Goal: Find specific page/section: Find specific page/section

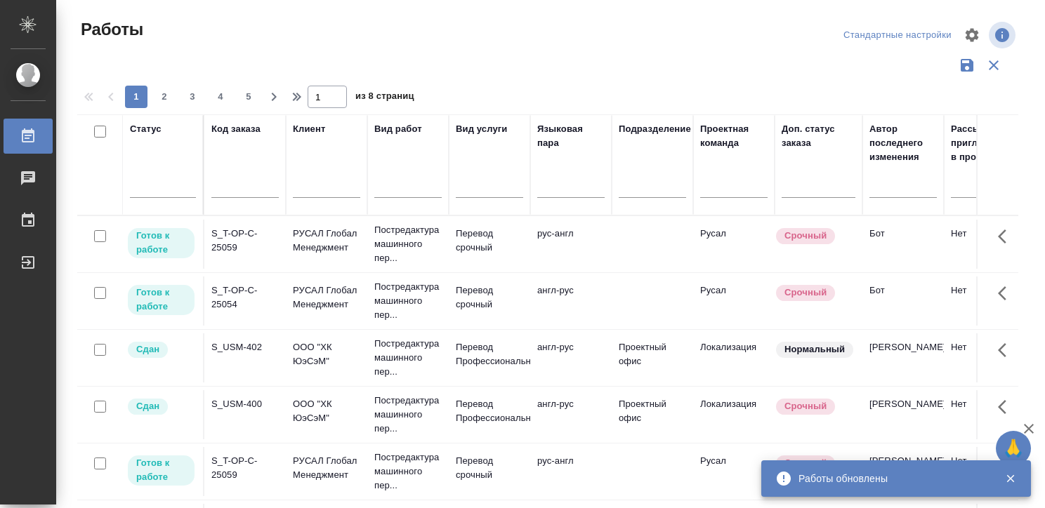
scroll to position [0, 1369]
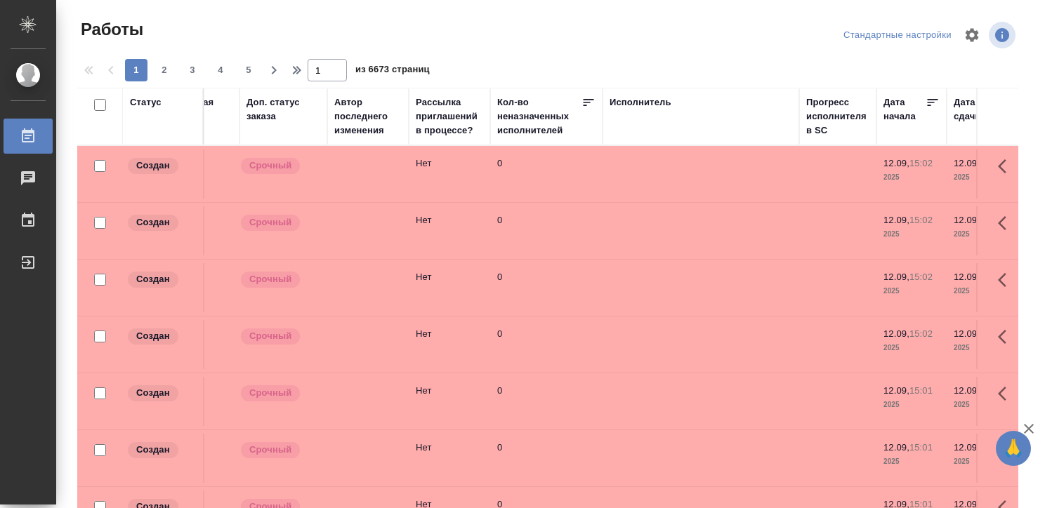
scroll to position [0, 536]
click at [631, 98] on div "Исполнитель" at bounding box center [640, 102] width 62 height 14
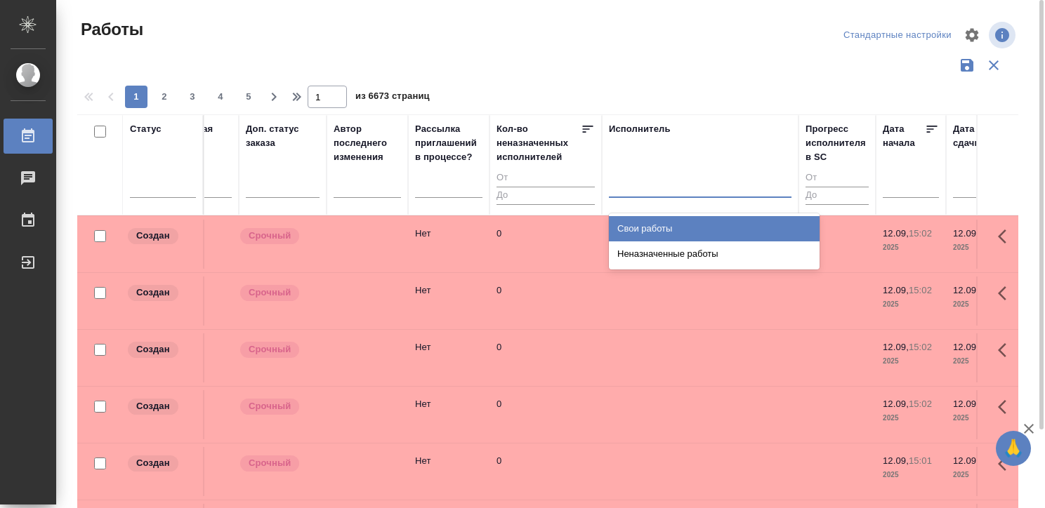
click at [619, 185] on div at bounding box center [700, 183] width 183 height 20
click at [654, 224] on div "Свои работы" at bounding box center [714, 228] width 211 height 25
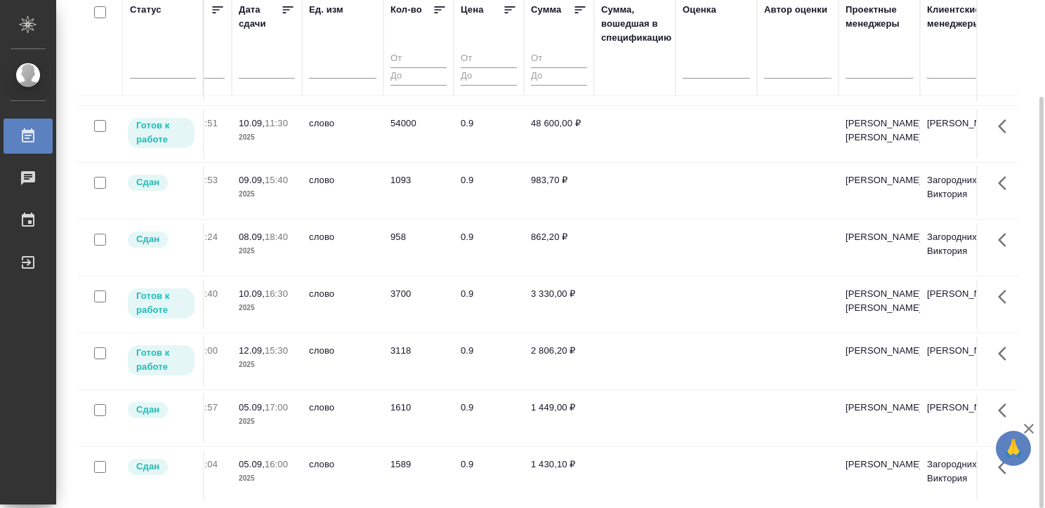
scroll to position [106, 1250]
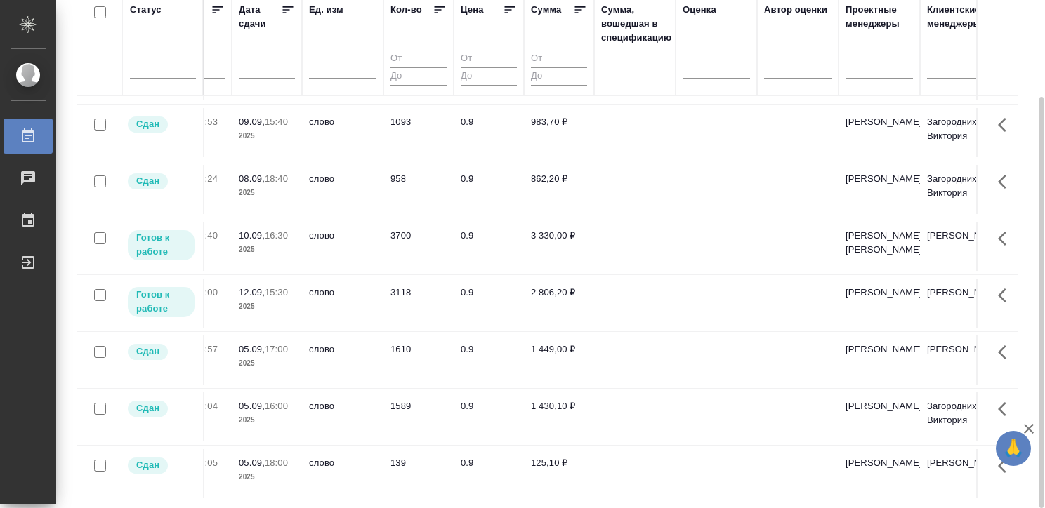
click at [669, 271] on td at bounding box center [634, 246] width 81 height 49
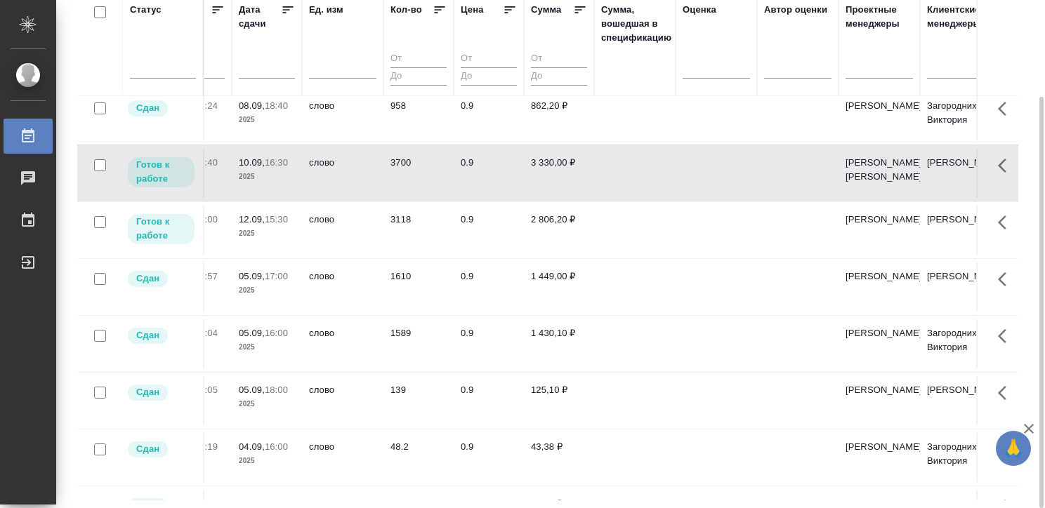
scroll to position [179, 1227]
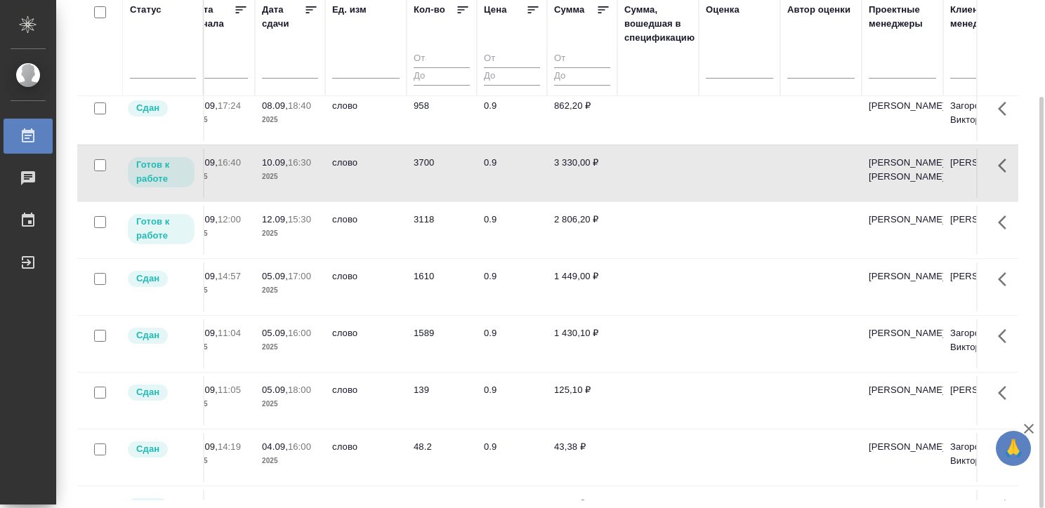
click at [611, 255] on td "2 806,20 ₽" at bounding box center [582, 230] width 70 height 49
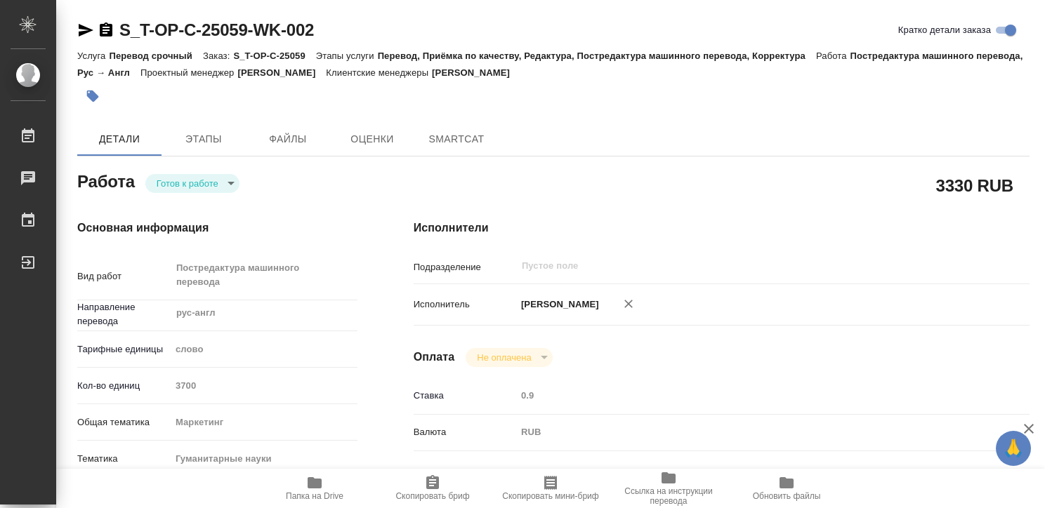
type textarea "x"
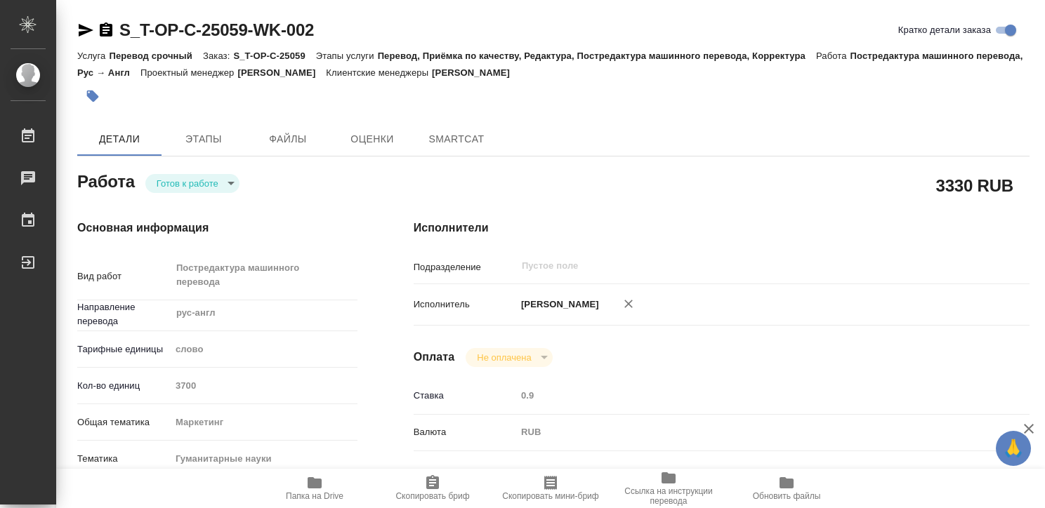
type textarea "x"
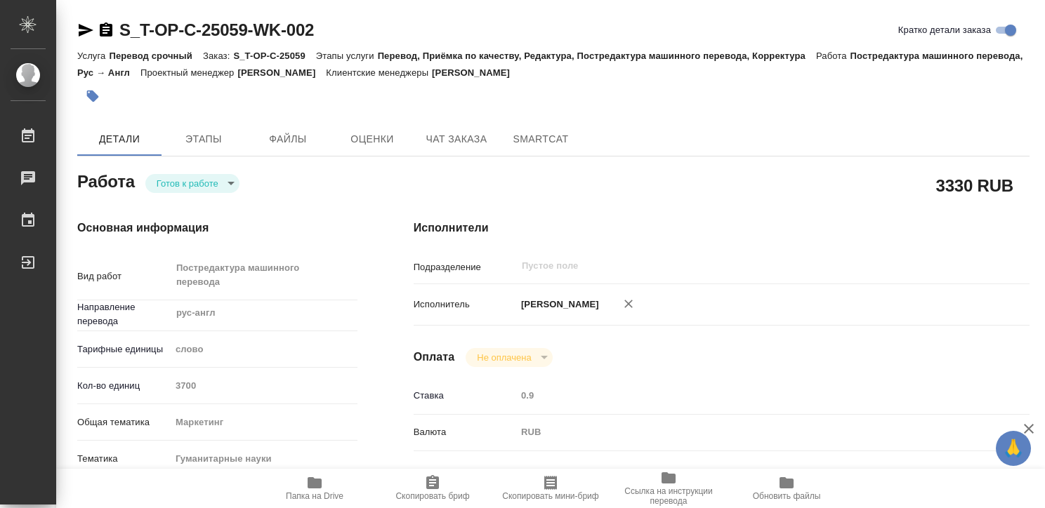
type textarea "x"
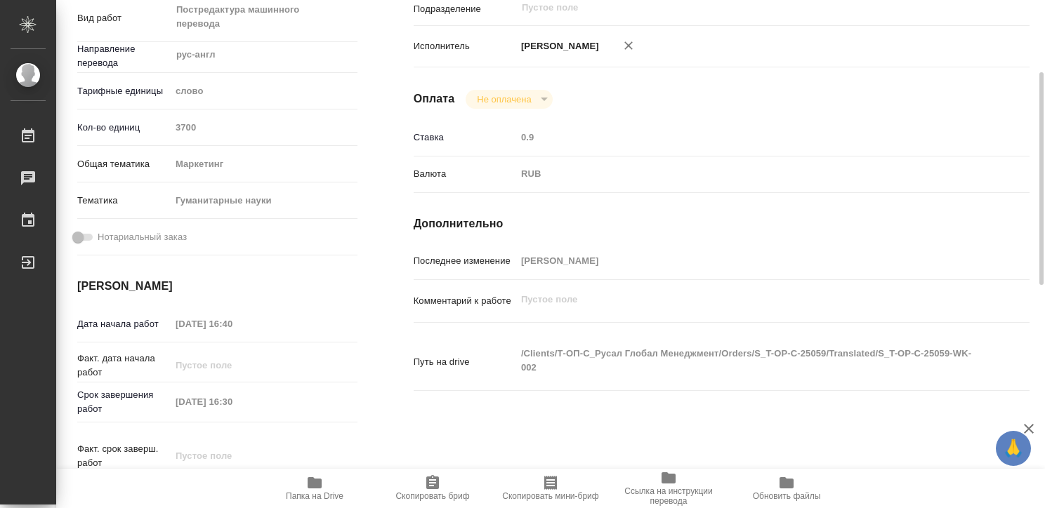
type textarea "x"
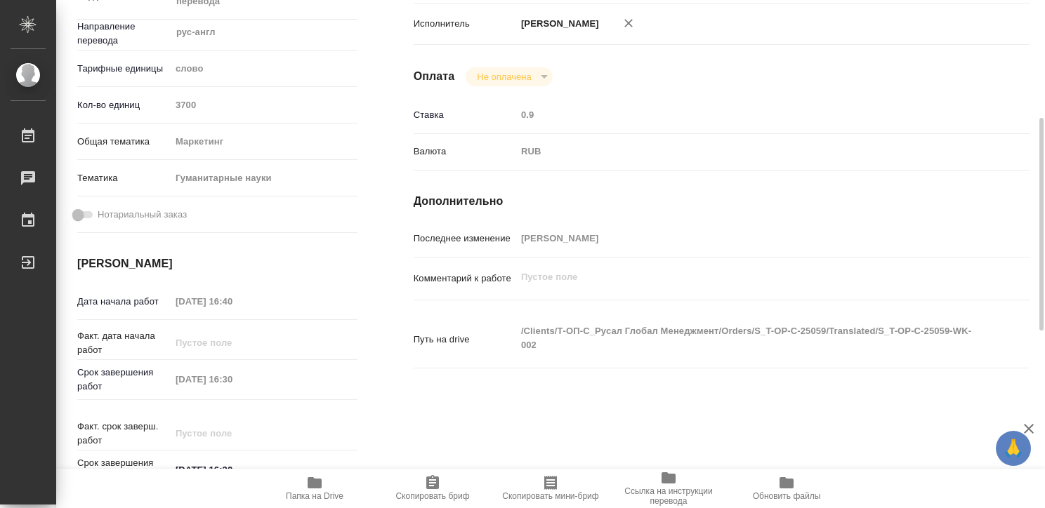
scroll to position [280, 0]
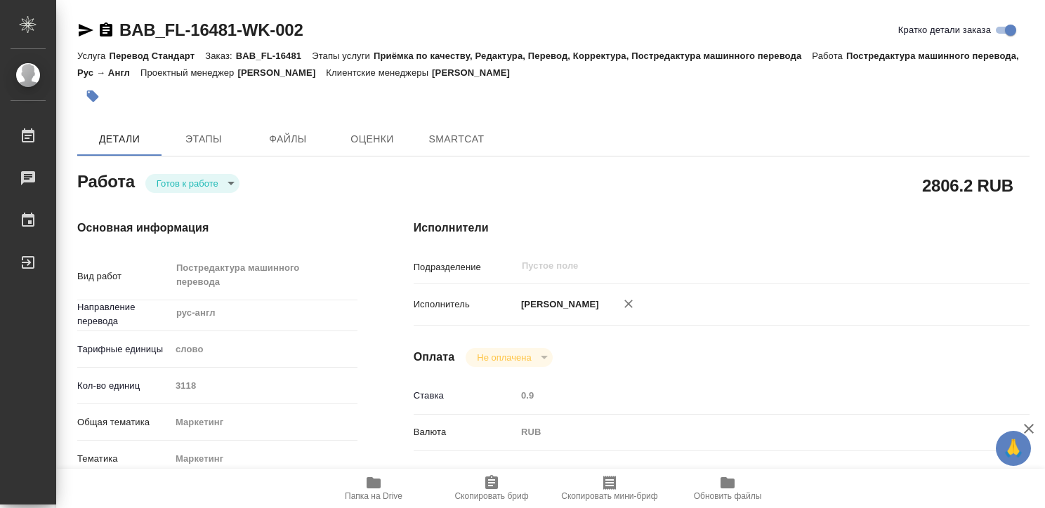
type textarea "x"
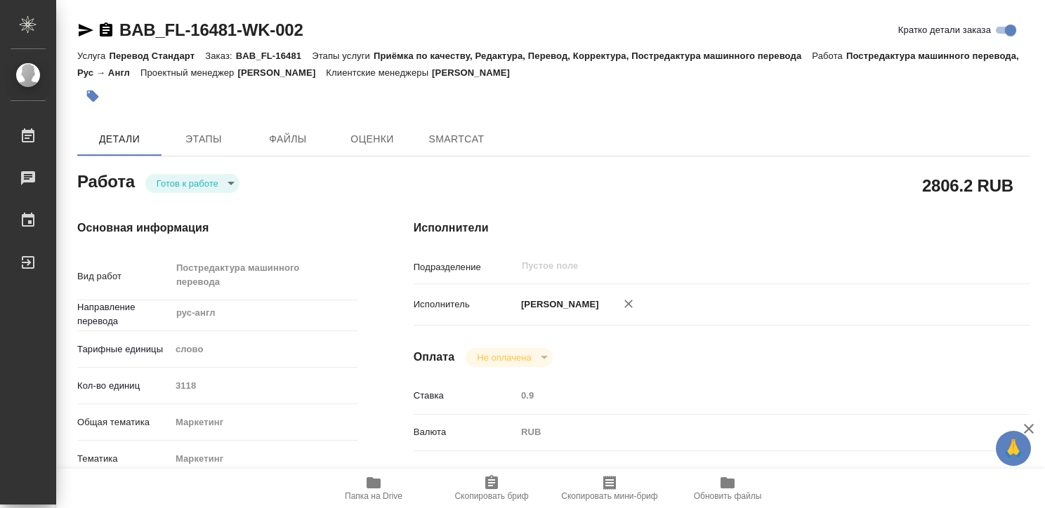
type textarea "x"
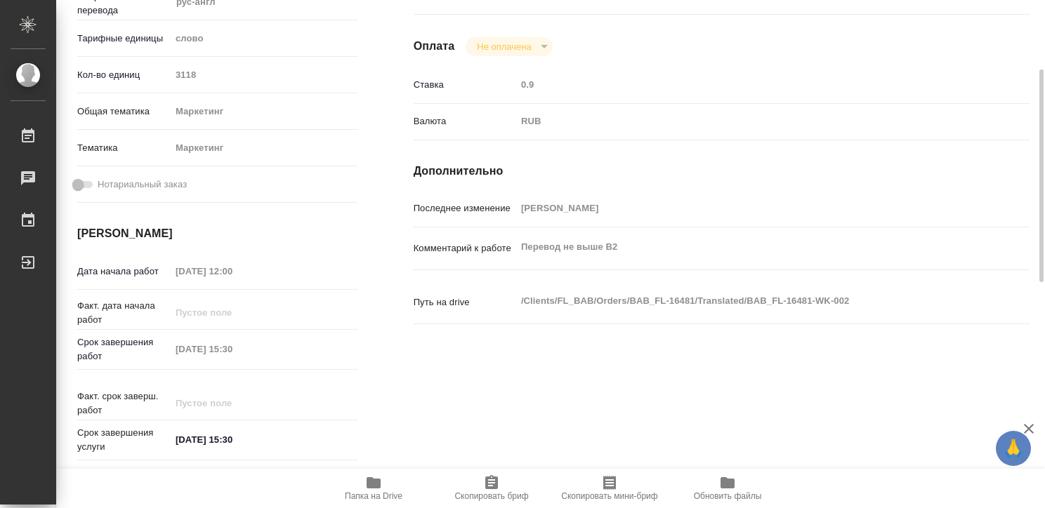
type textarea "x"
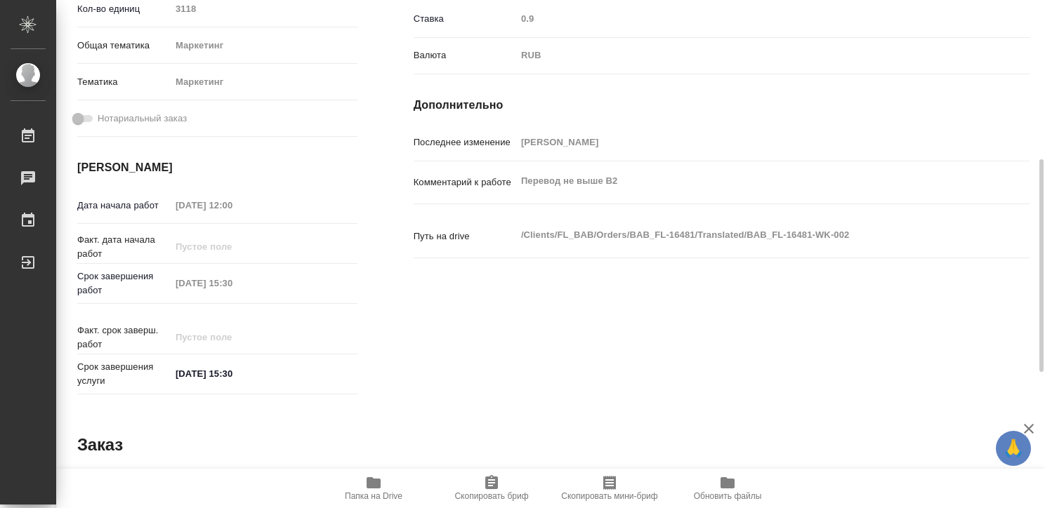
scroll to position [378, 0]
type textarea "x"
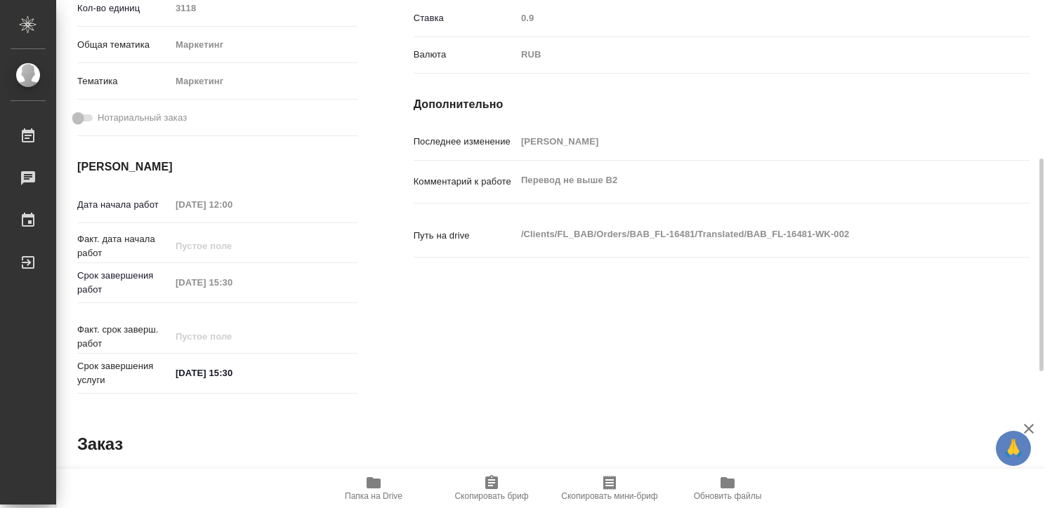
type textarea "x"
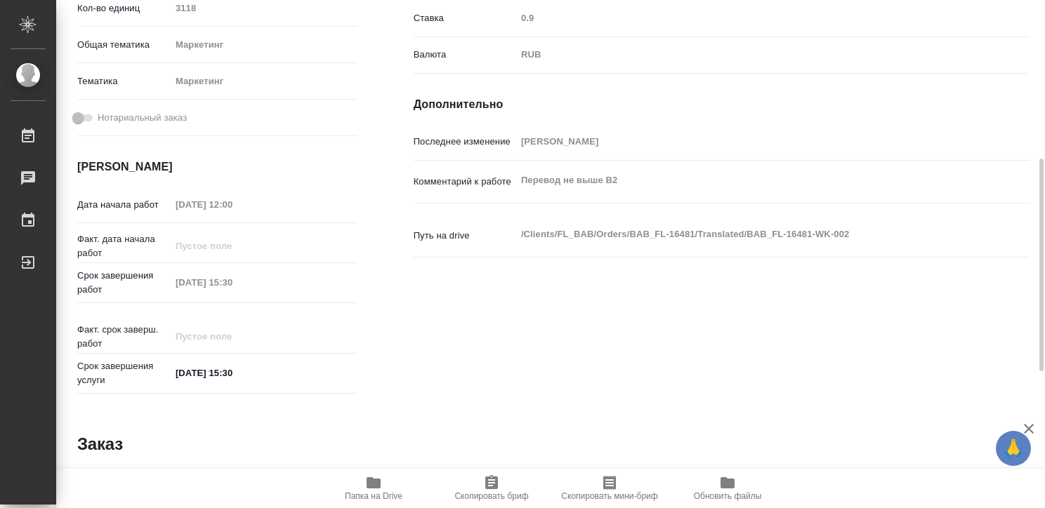
type textarea "x"
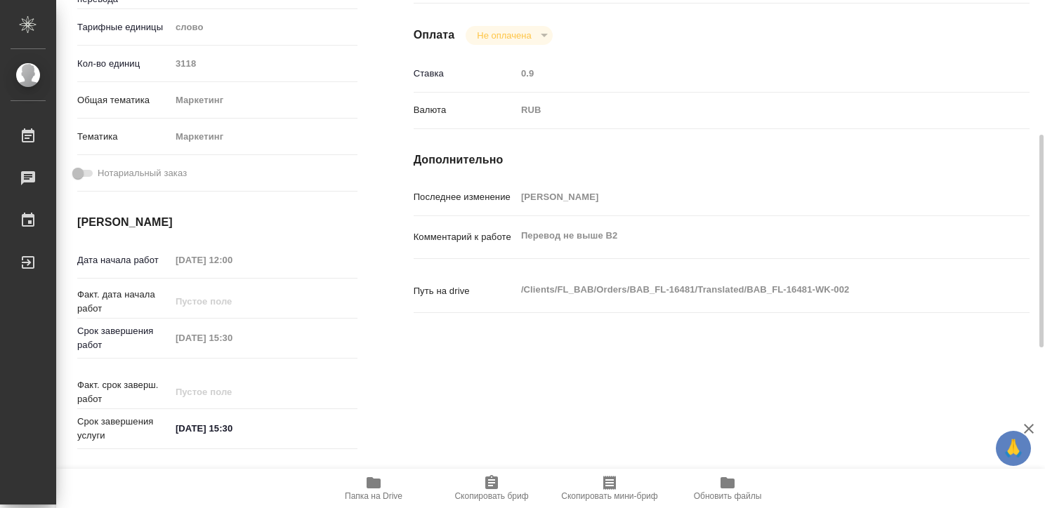
scroll to position [322, 0]
click at [459, 338] on div "Исполнители Подразделение ​ Исполнитель Крицкая Кристина Оплата Не оплачена not…" at bounding box center [721, 177] width 672 height 614
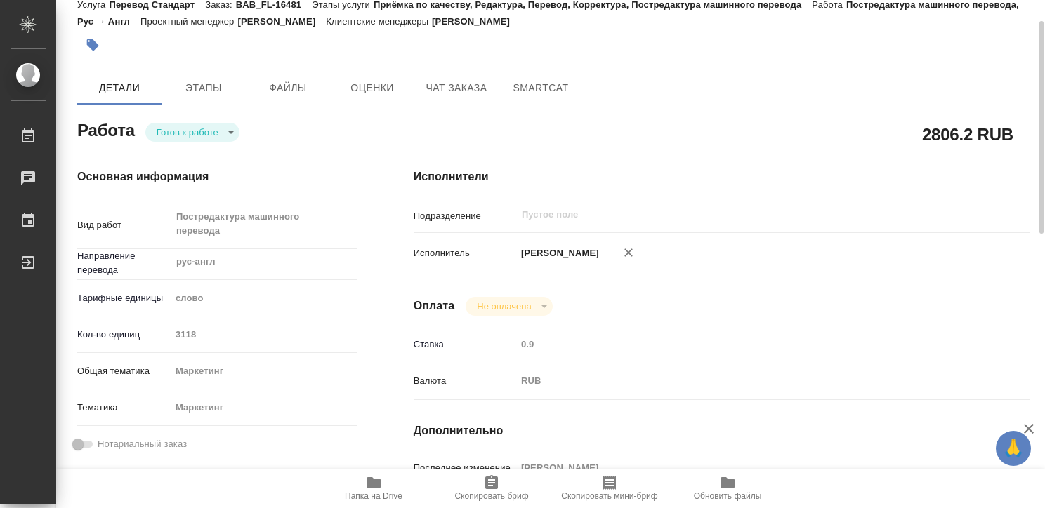
scroll to position [51, 0]
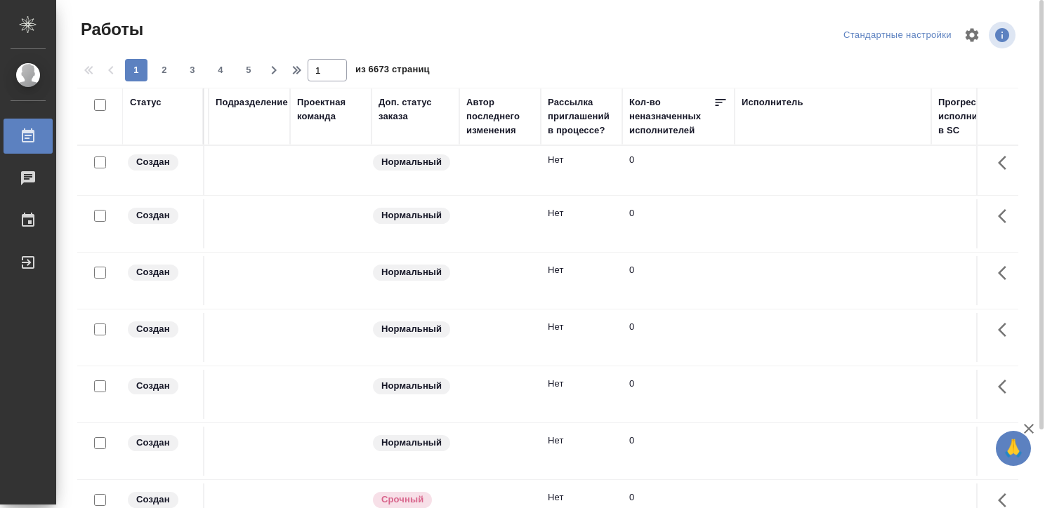
scroll to position [0, 551]
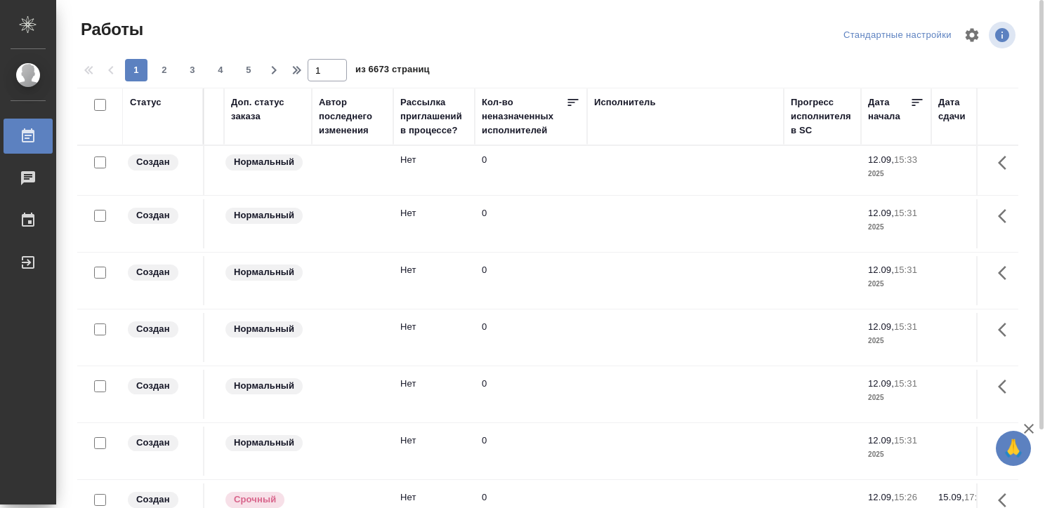
click at [626, 97] on div "Исполнитель" at bounding box center [625, 102] width 62 height 14
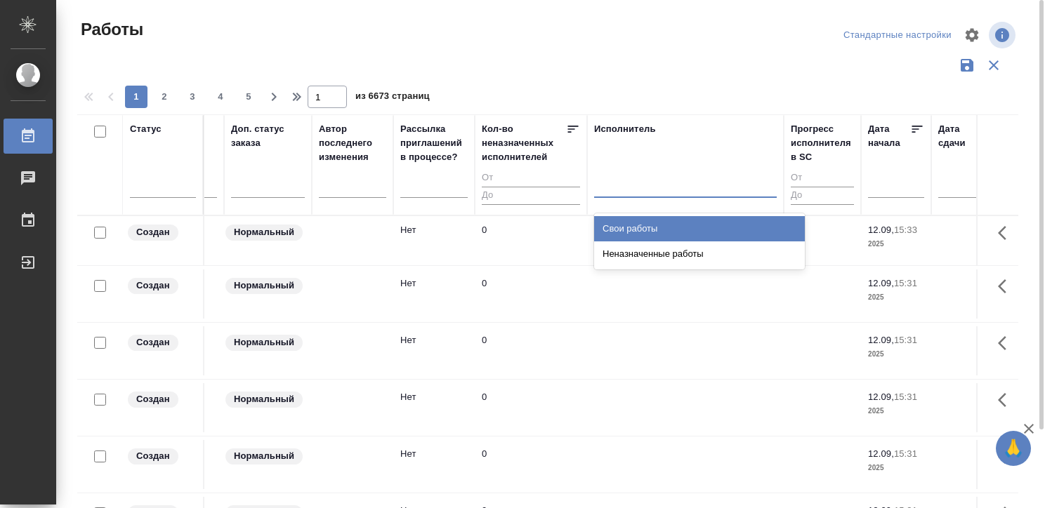
click at [631, 176] on div at bounding box center [685, 183] width 183 height 20
click at [637, 223] on div "Свои работы" at bounding box center [699, 228] width 211 height 25
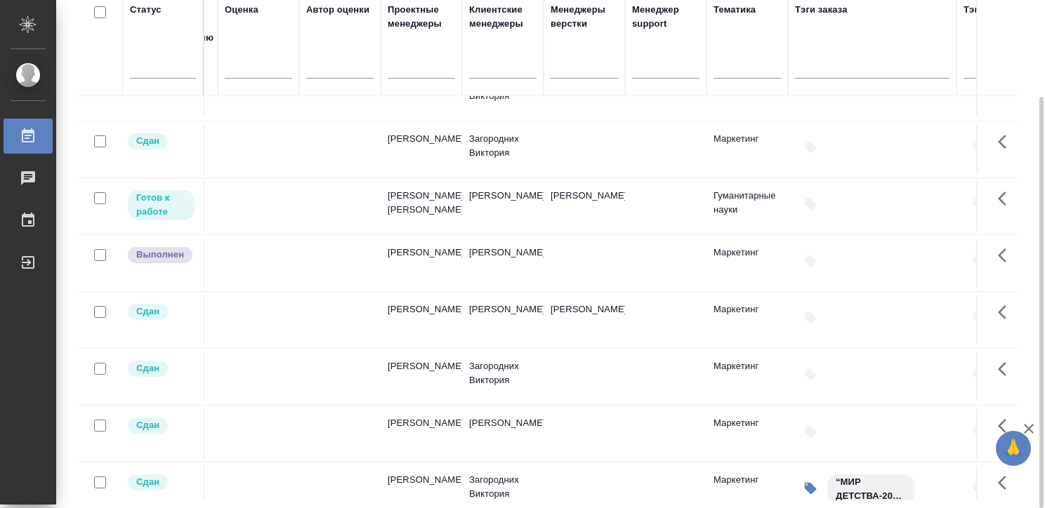
scroll to position [146, 1708]
click at [637, 223] on td at bounding box center [665, 206] width 81 height 49
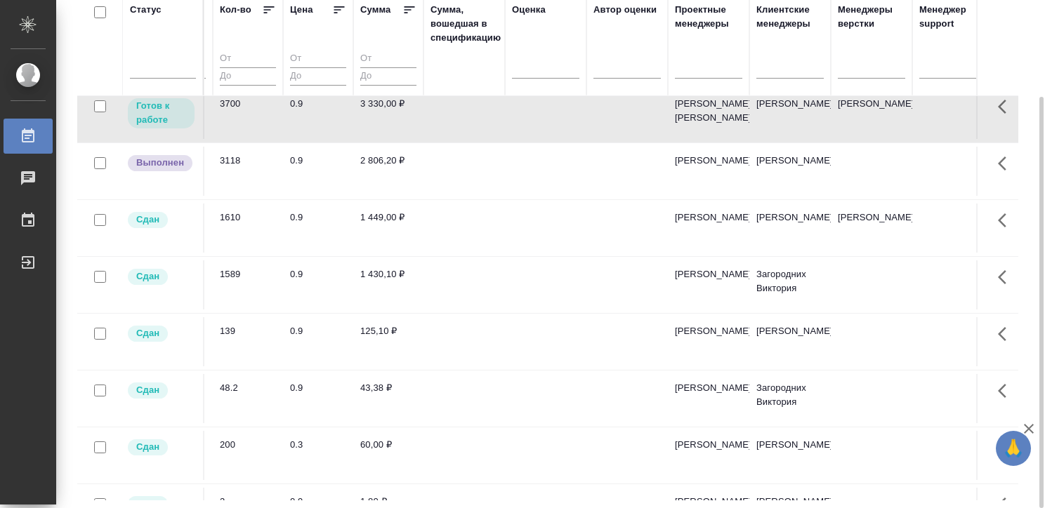
scroll to position [0, 1420]
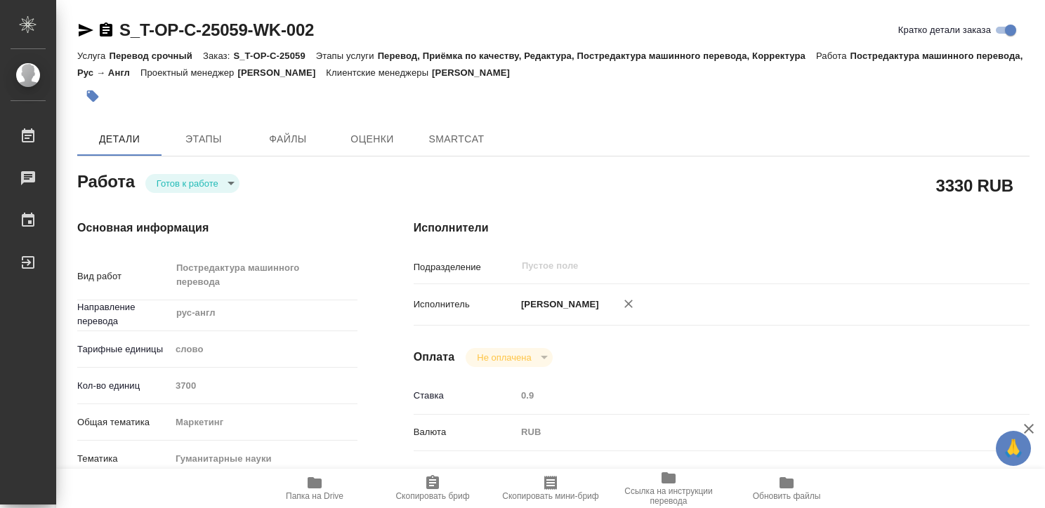
type textarea "x"
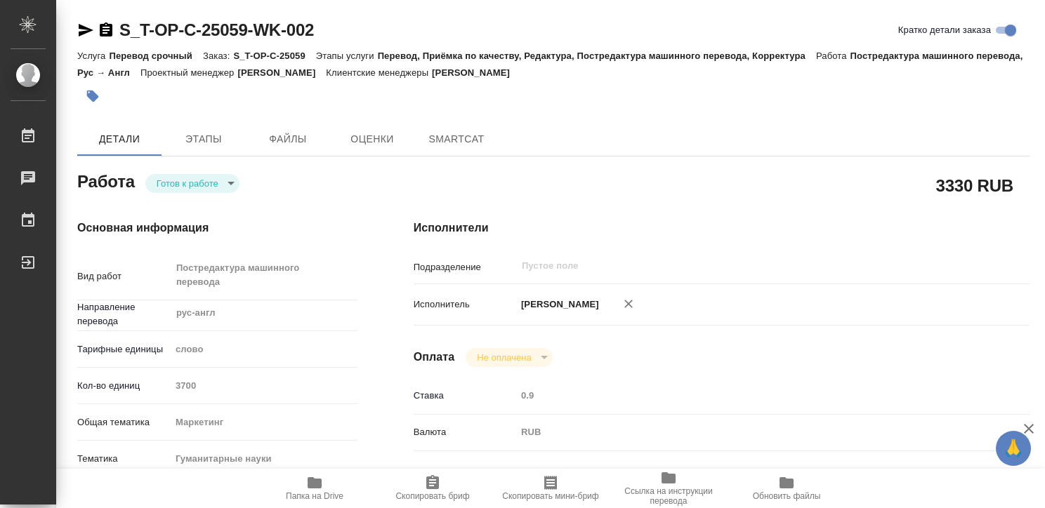
type textarea "x"
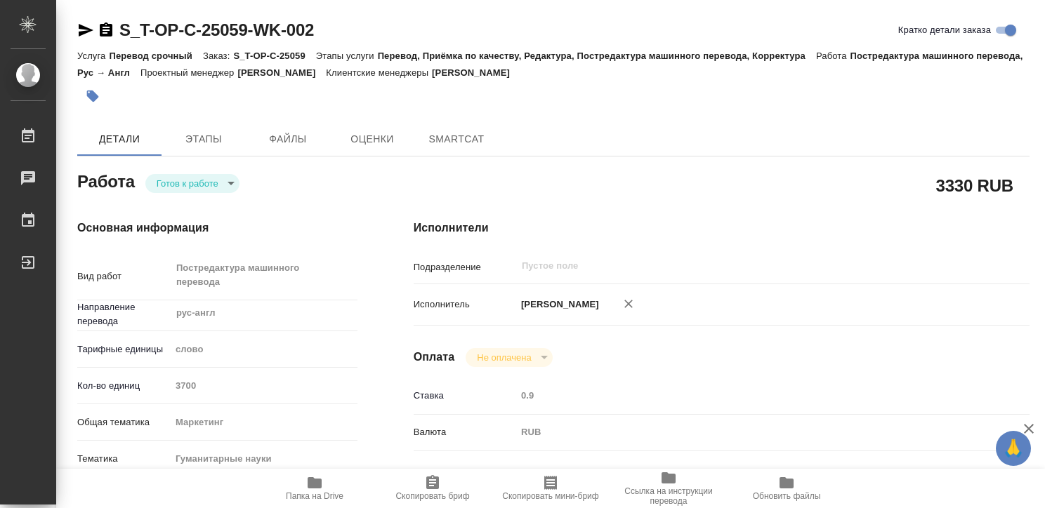
type textarea "x"
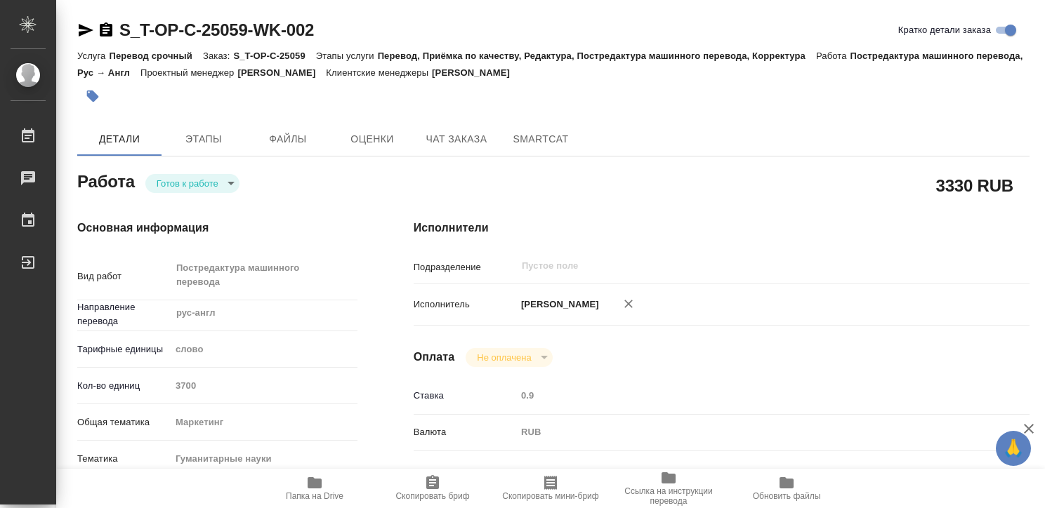
type textarea "x"
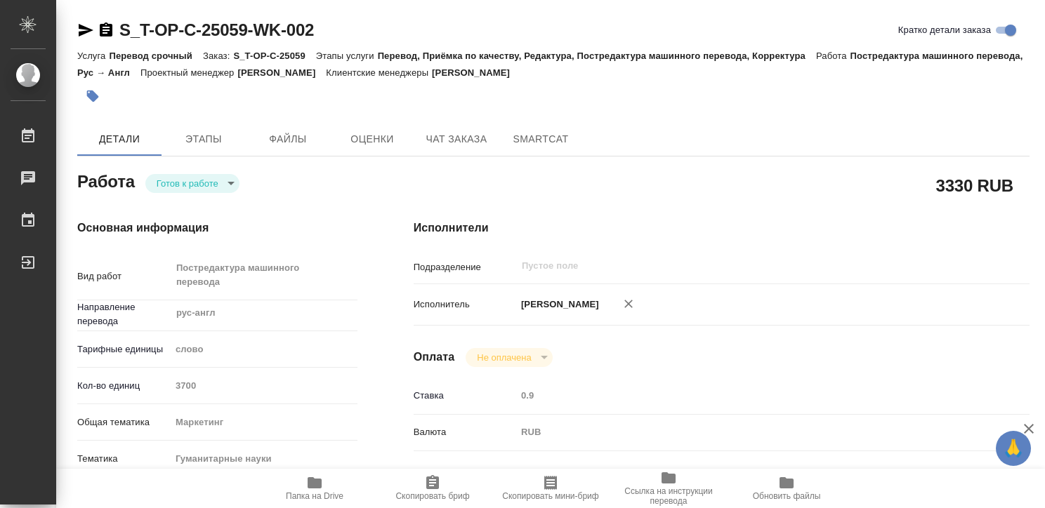
type textarea "x"
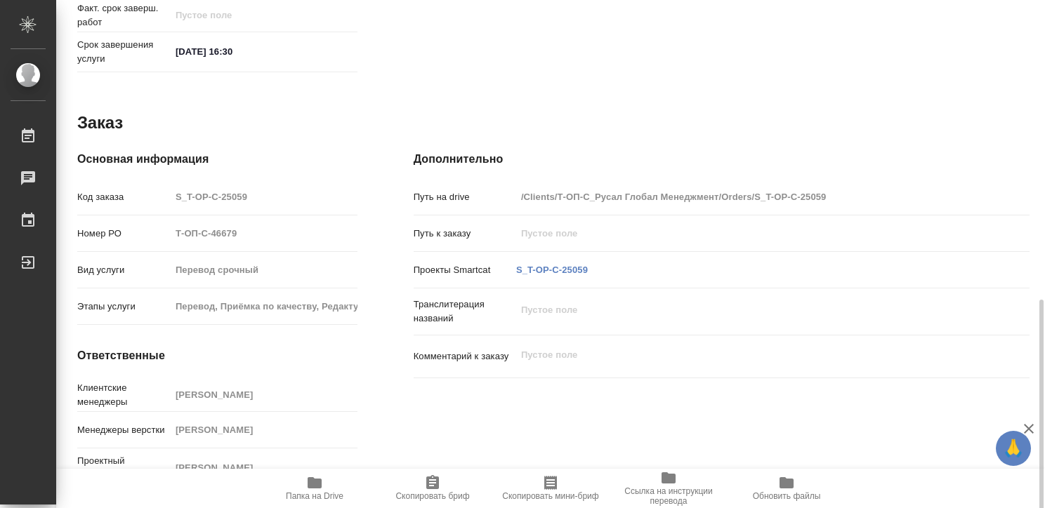
scroll to position [704, 0]
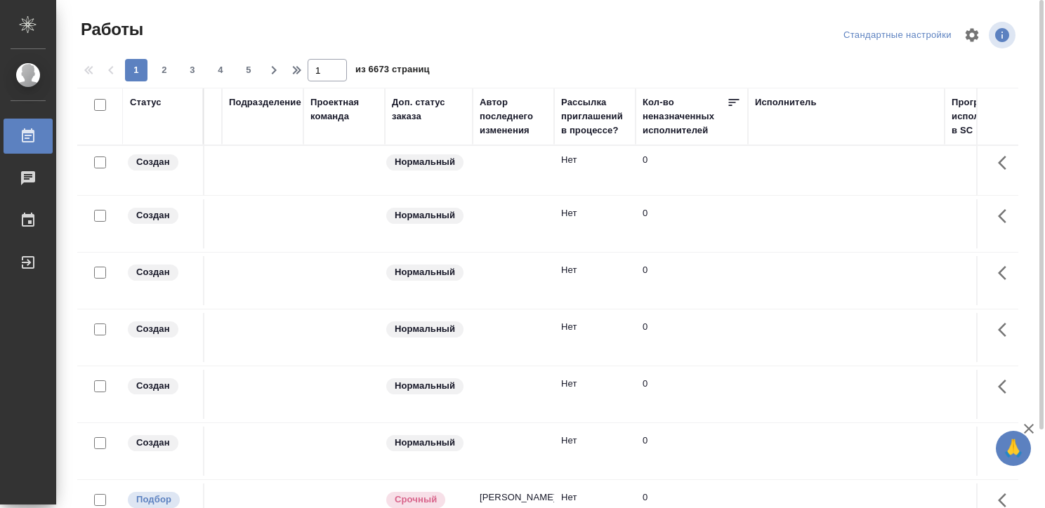
scroll to position [0, 399]
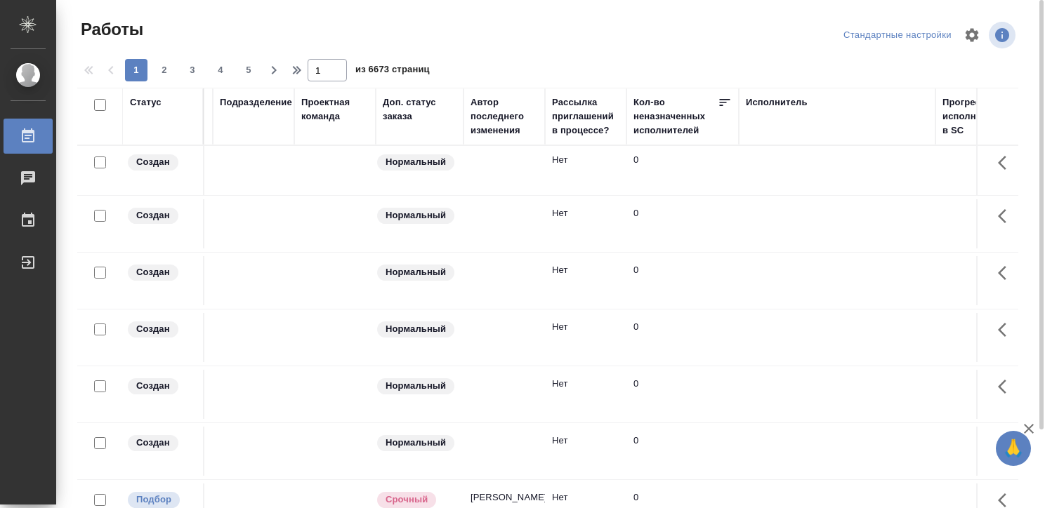
click at [775, 98] on div "Исполнитель" at bounding box center [777, 102] width 62 height 14
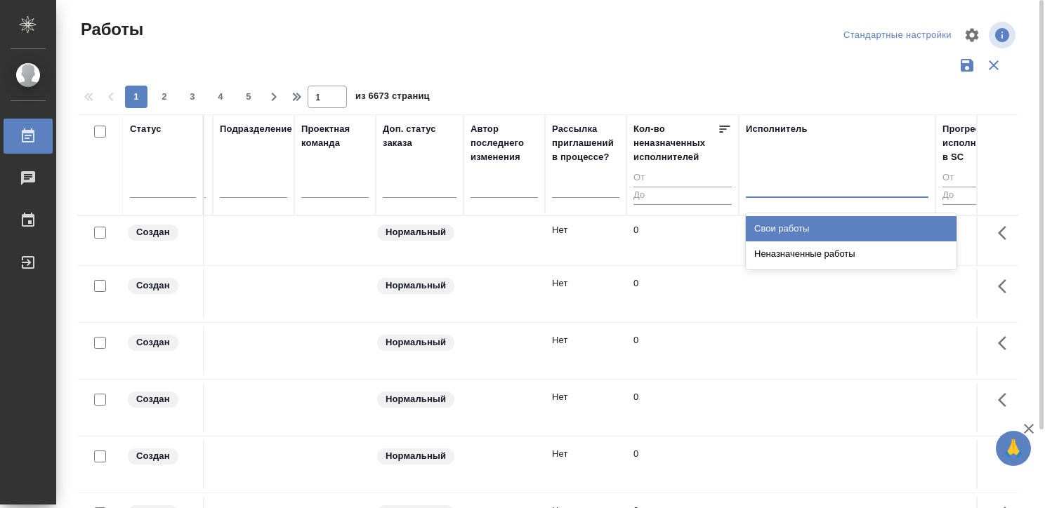
click at [770, 192] on div at bounding box center [837, 183] width 183 height 20
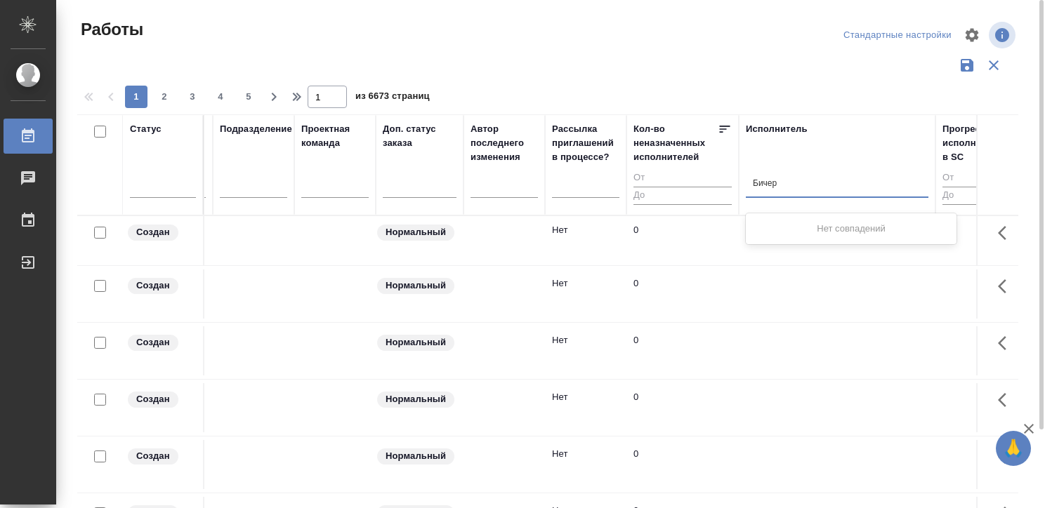
type input "Бичер"
drag, startPoint x: 781, startPoint y: 183, endPoint x: 759, endPoint y: 183, distance: 21.8
click at [759, 183] on div at bounding box center [837, 183] width 183 height 20
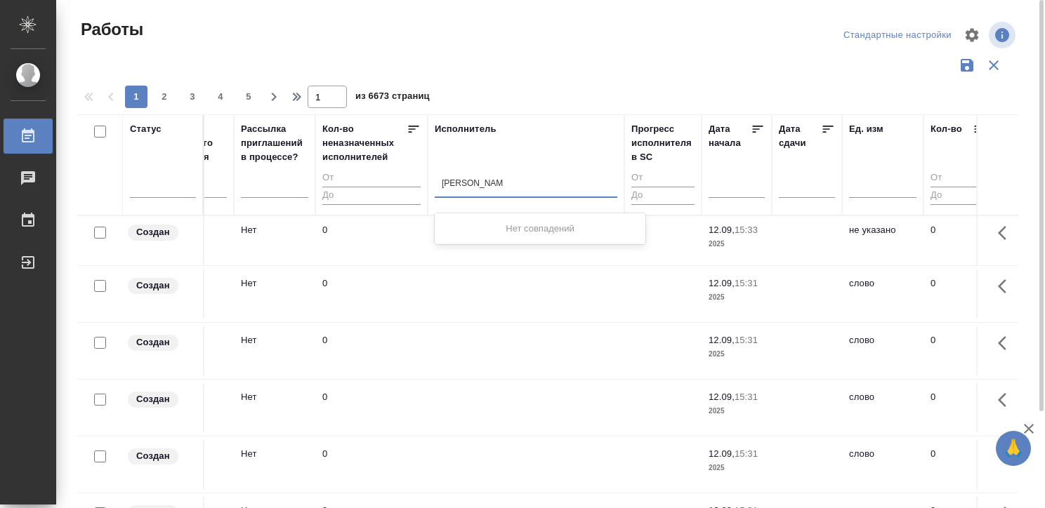
scroll to position [0, 713]
type input "В"
type input "Va"
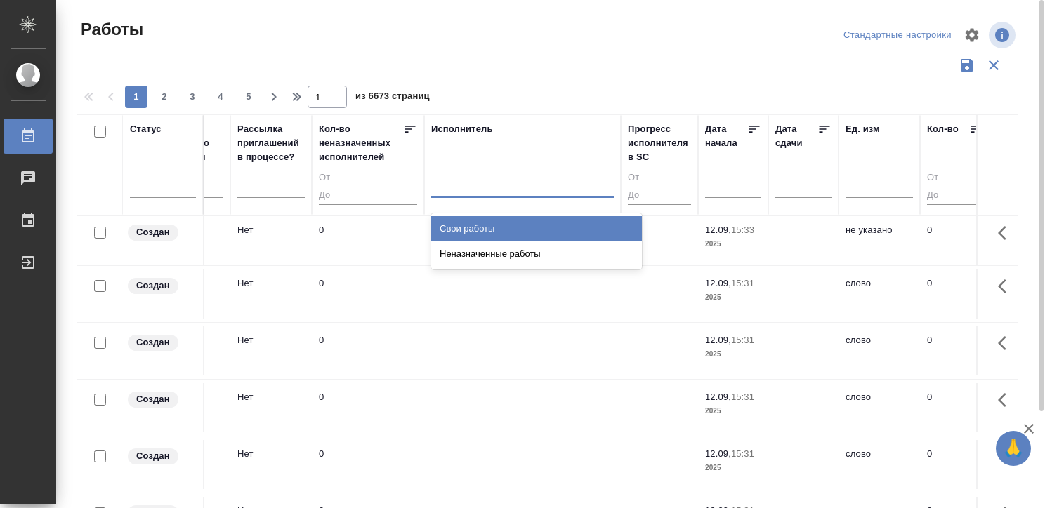
click at [526, 186] on div at bounding box center [522, 183] width 183 height 20
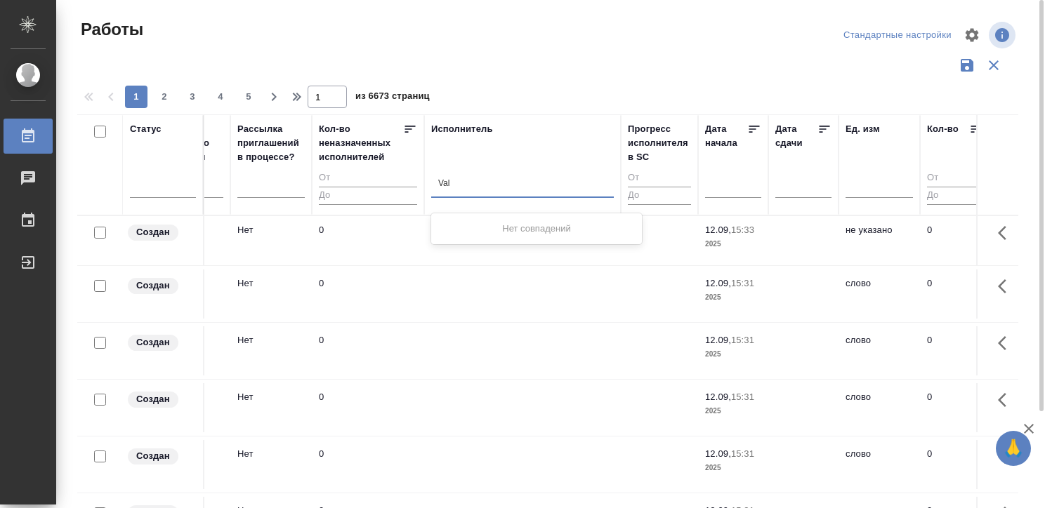
type input "Vale"
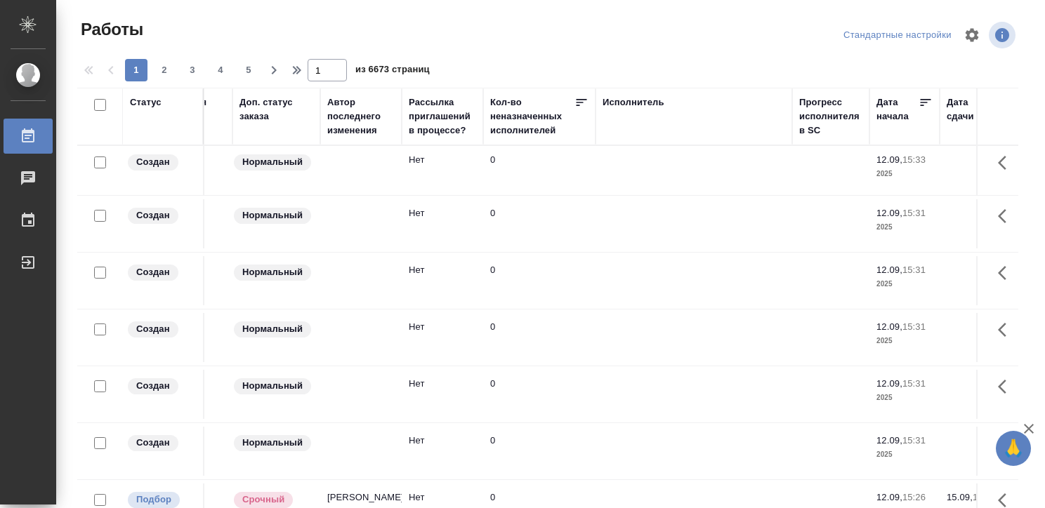
scroll to position [0, 547]
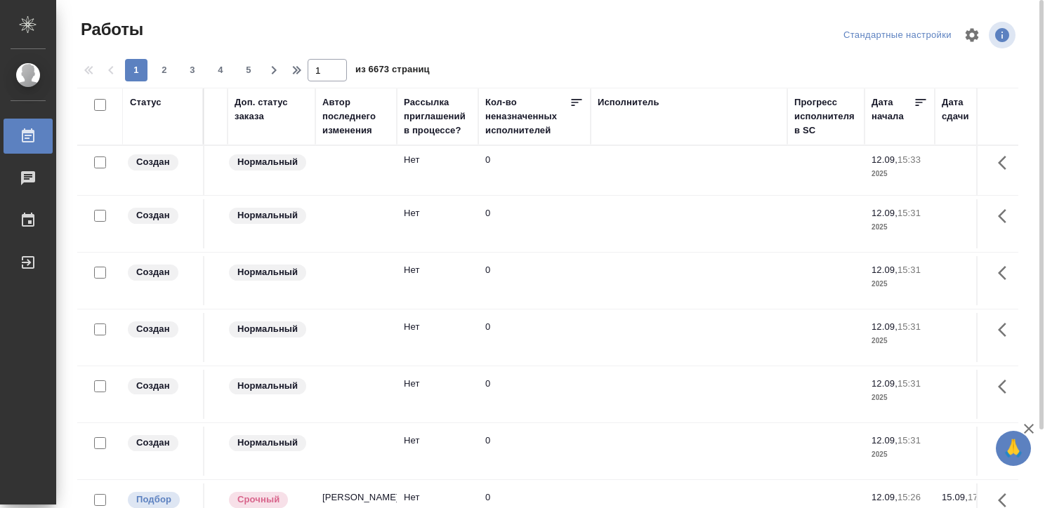
click at [618, 106] on div "Исполнитель" at bounding box center [629, 102] width 62 height 14
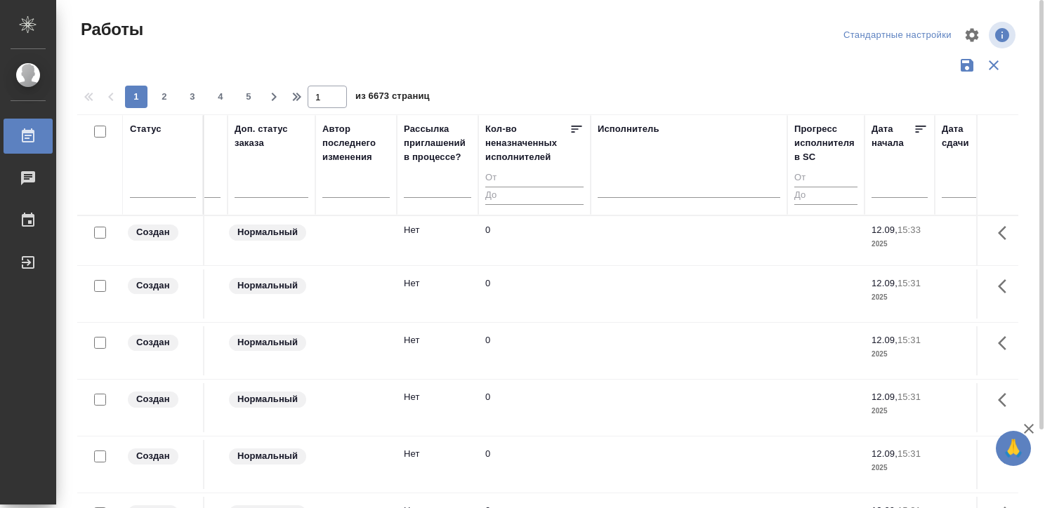
click at [617, 169] on div "Исполнитель" at bounding box center [689, 165] width 183 height 86
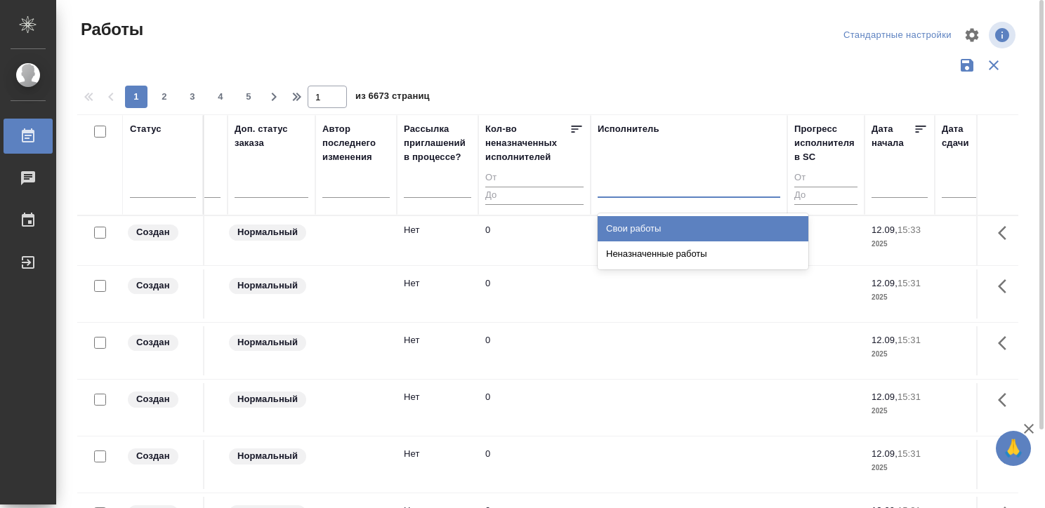
click at [614, 183] on div at bounding box center [689, 183] width 183 height 20
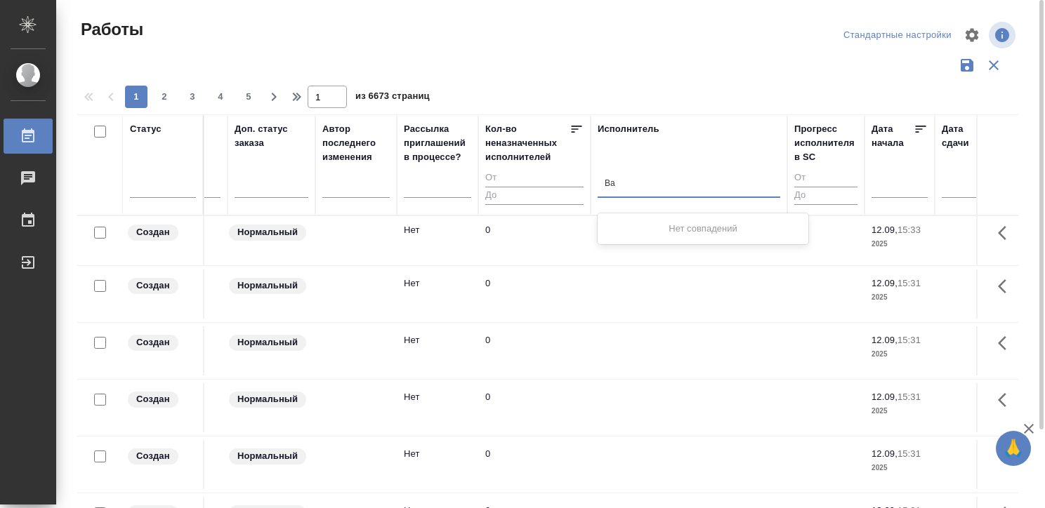
type input "В"
click at [629, 59] on div at bounding box center [547, 65] width 941 height 27
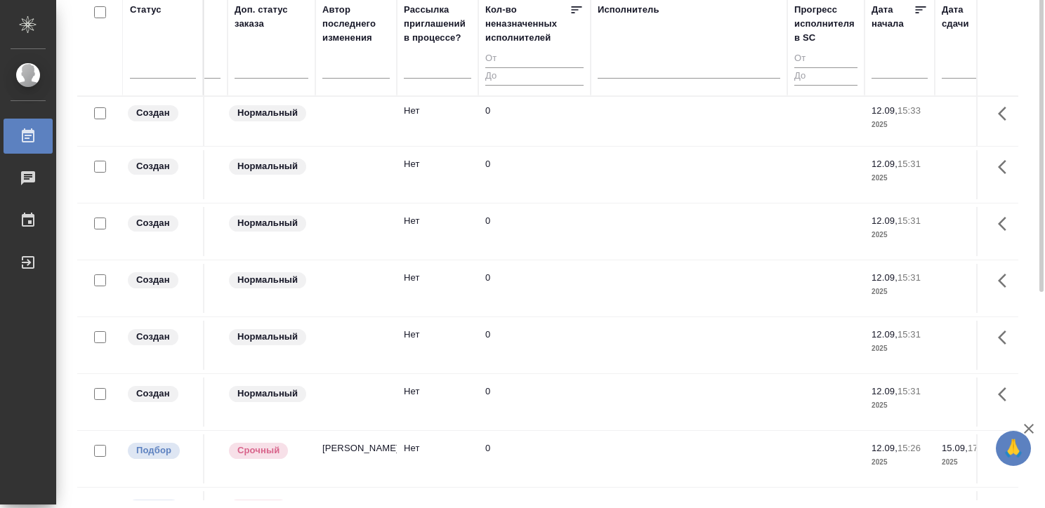
scroll to position [0, 0]
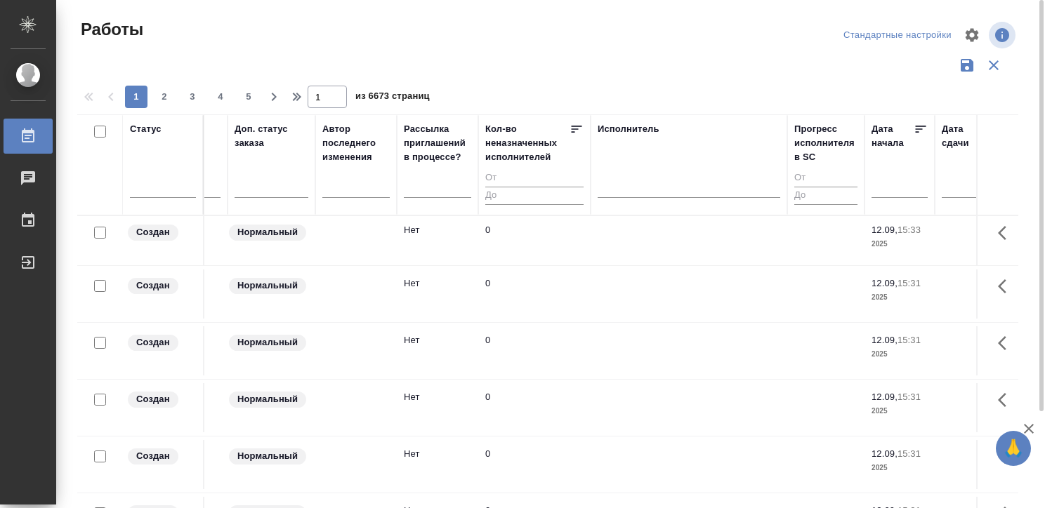
click at [882, 28] on div "Стандартные настройки" at bounding box center [897, 36] width 115 height 22
click at [958, 33] on button "button" at bounding box center [972, 35] width 34 height 34
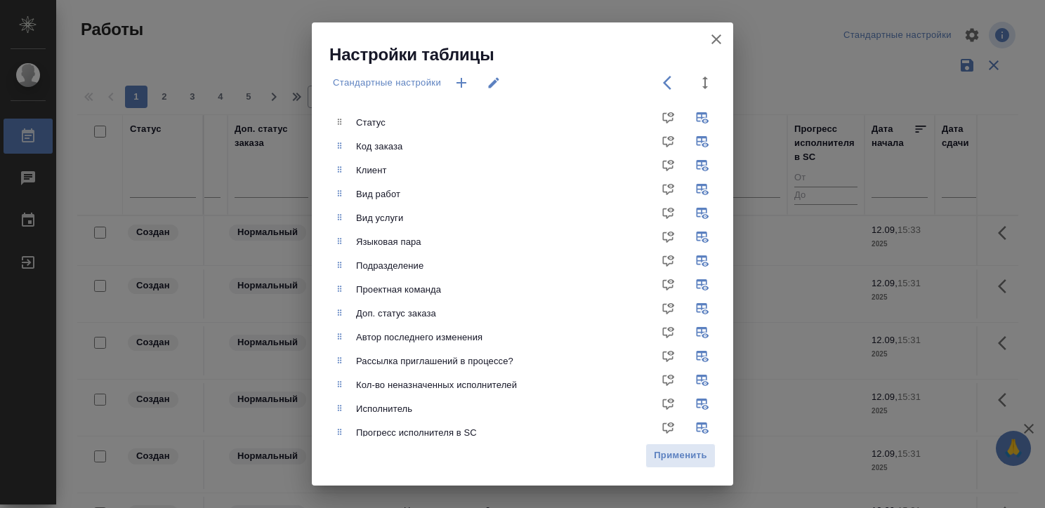
click at [857, 34] on div "Настройки таблицы Стандартные настройки Статус Код заказа Клиент Вид работ Вид …" at bounding box center [522, 254] width 1045 height 508
click at [702, 29] on button "button" at bounding box center [716, 39] width 34 height 34
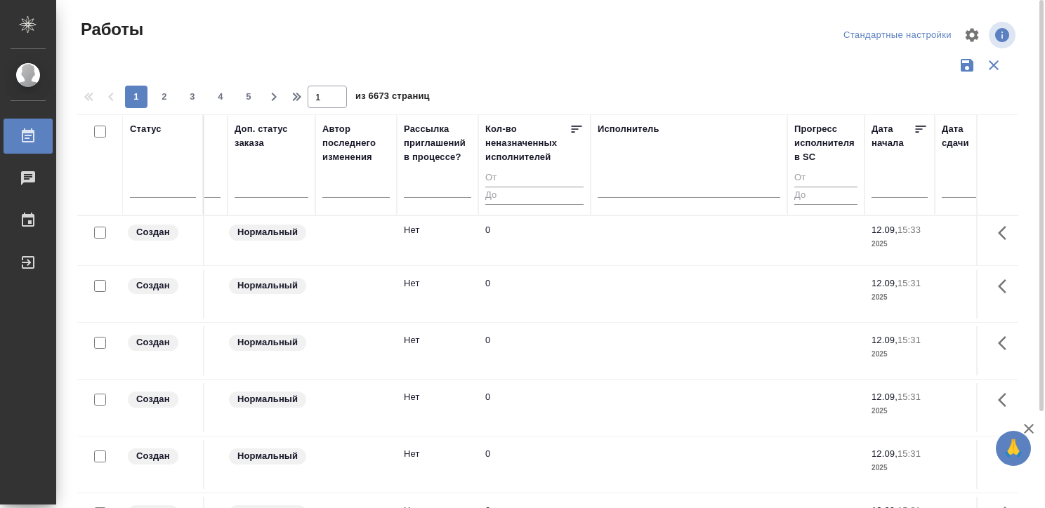
drag, startPoint x: 707, startPoint y: 34, endPoint x: 904, endPoint y: 28, distance: 196.7
click at [904, 28] on div "Работы Стандартные настройки" at bounding box center [553, 35] width 952 height 34
click at [904, 28] on div "Стандартные настройки" at bounding box center [897, 36] width 115 height 22
click at [866, 25] on div "Стандартные настройки" at bounding box center [897, 36] width 115 height 22
click at [857, 33] on div "Стандартные настройки" at bounding box center [897, 36] width 115 height 22
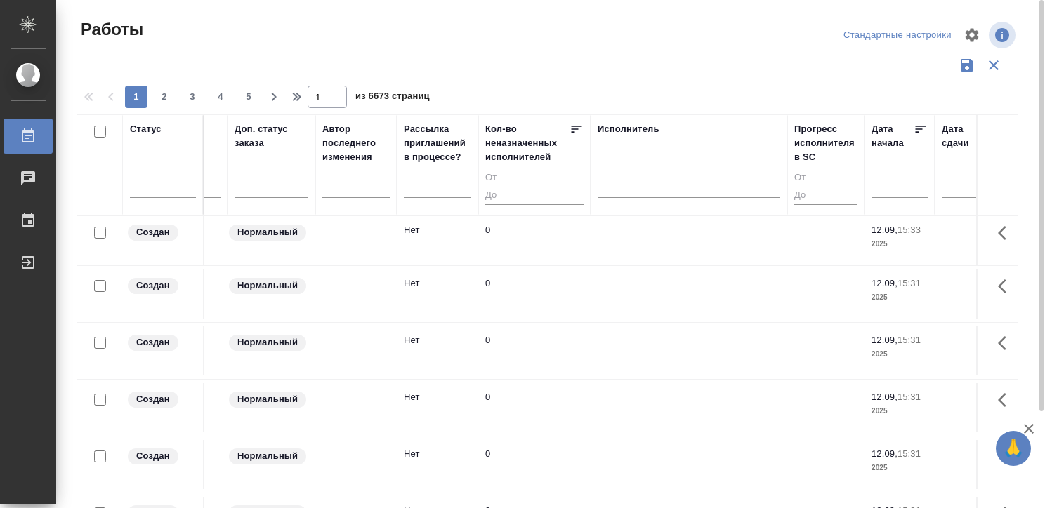
click at [857, 33] on div "Стандартные настройки" at bounding box center [897, 36] width 115 height 22
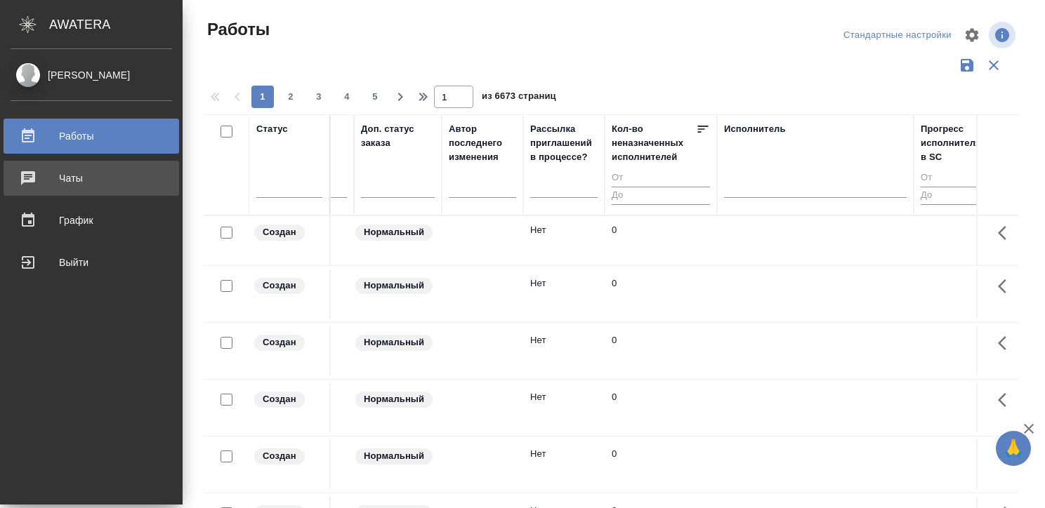
click at [20, 183] on div "Чаты" at bounding box center [92, 178] width 162 height 21
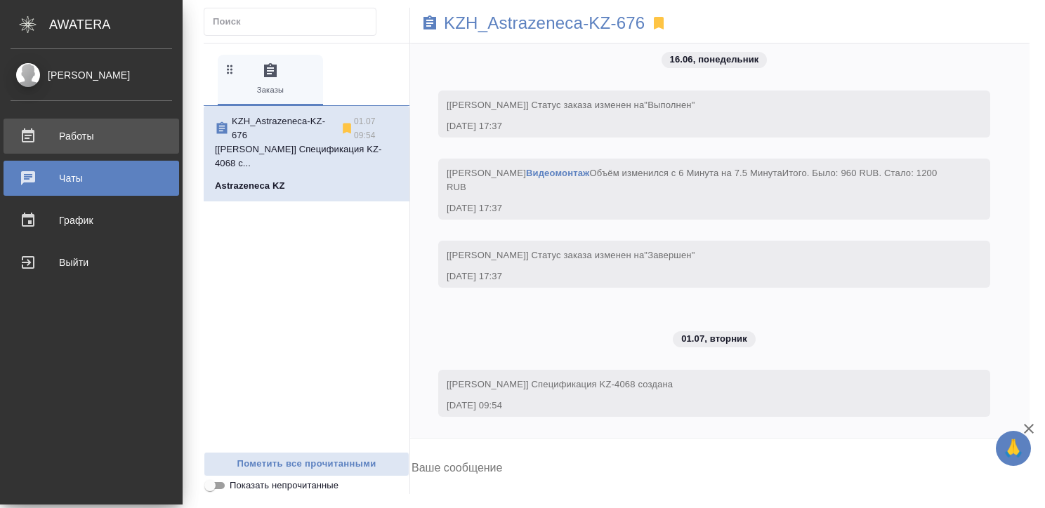
scroll to position [6725, 0]
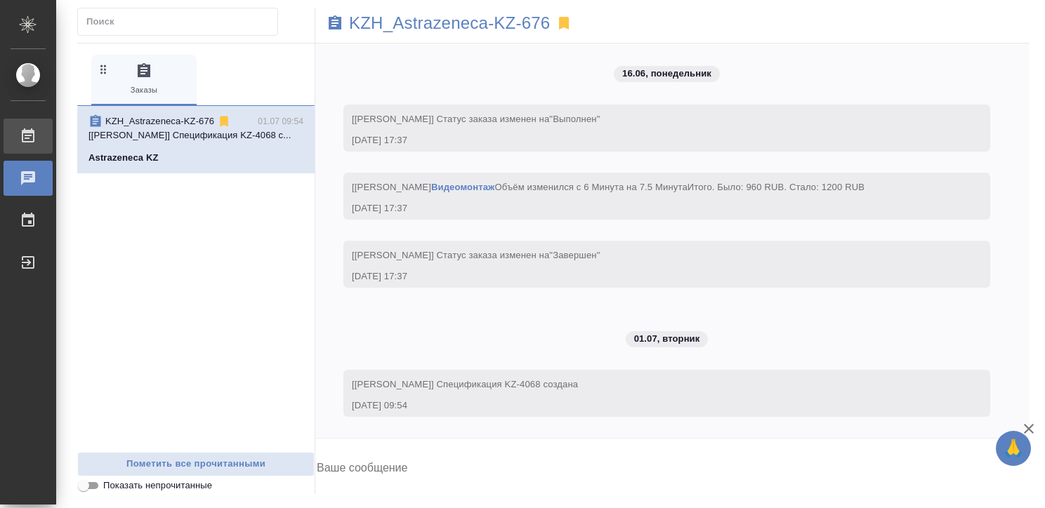
click at [28, 132] on div "Работы" at bounding box center [10, 136] width 35 height 21
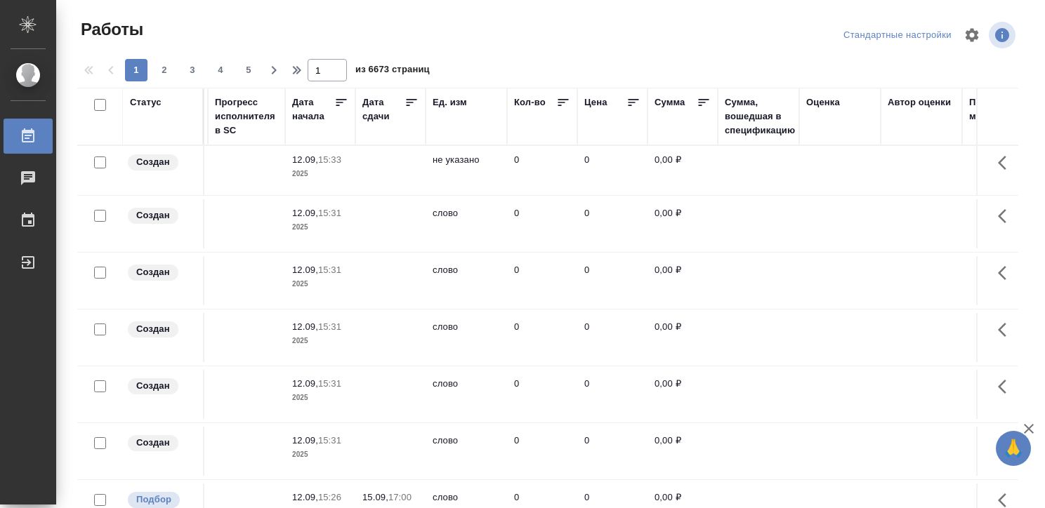
scroll to position [0, 1129]
click at [817, 101] on div "Оценка" at bounding box center [820, 102] width 34 height 14
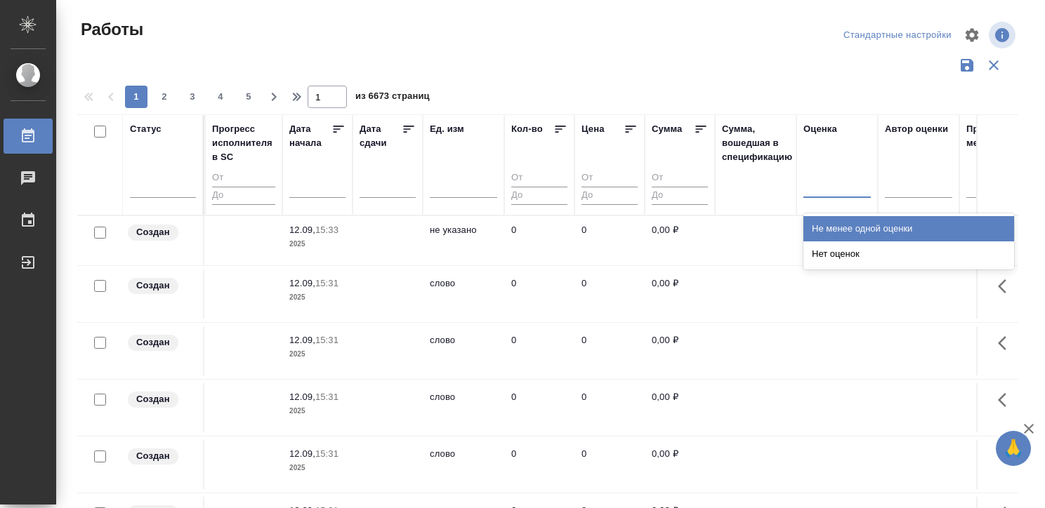
click at [830, 180] on div at bounding box center [836, 183] width 67 height 20
click at [837, 223] on div "Не менее одной оценки" at bounding box center [908, 228] width 211 height 25
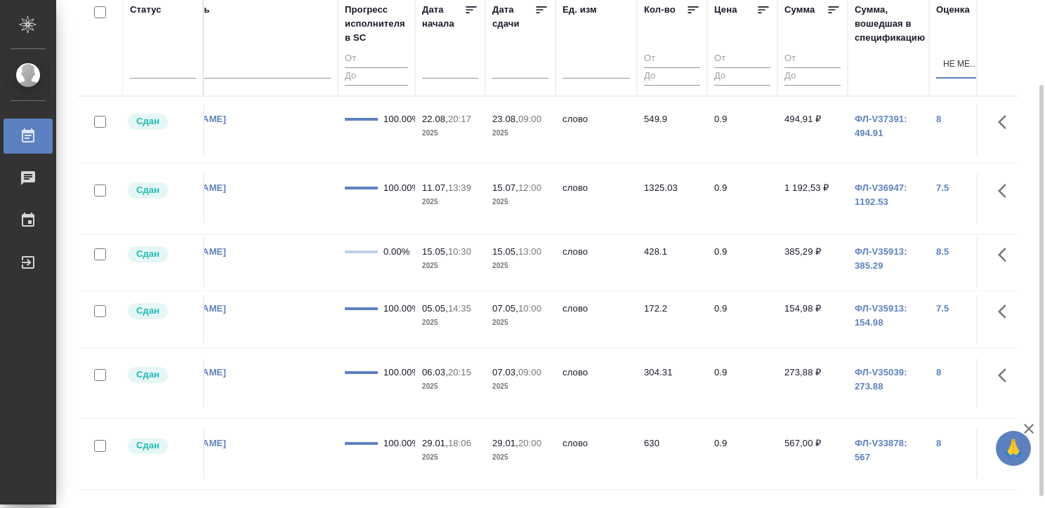
scroll to position [3, 996]
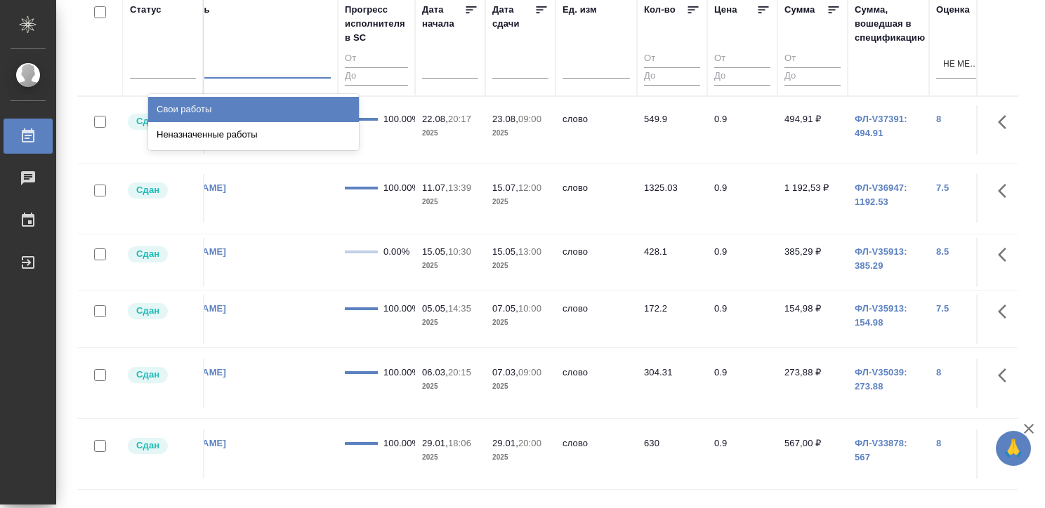
click at [286, 69] on div at bounding box center [239, 64] width 183 height 20
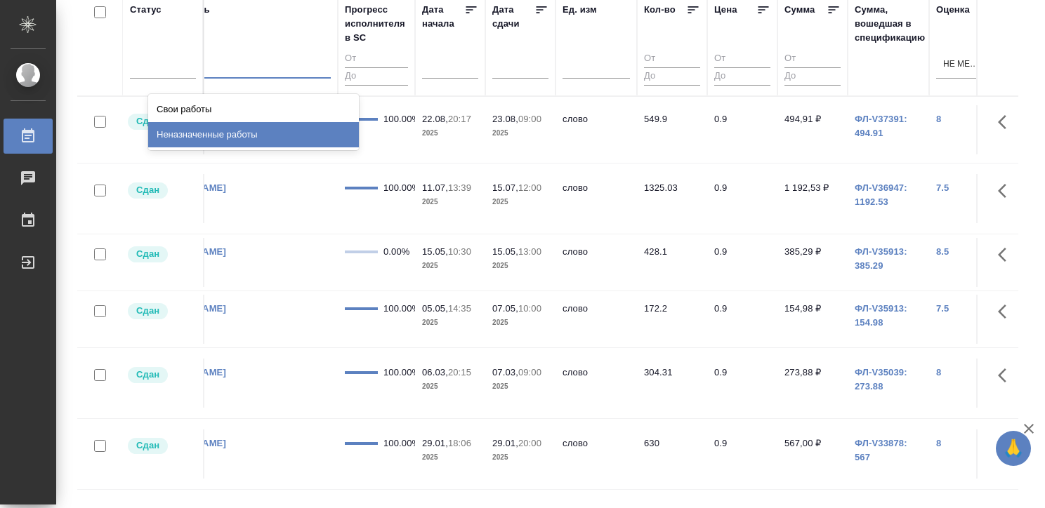
click at [247, 128] on div "Неназначенные работы" at bounding box center [253, 134] width 211 height 25
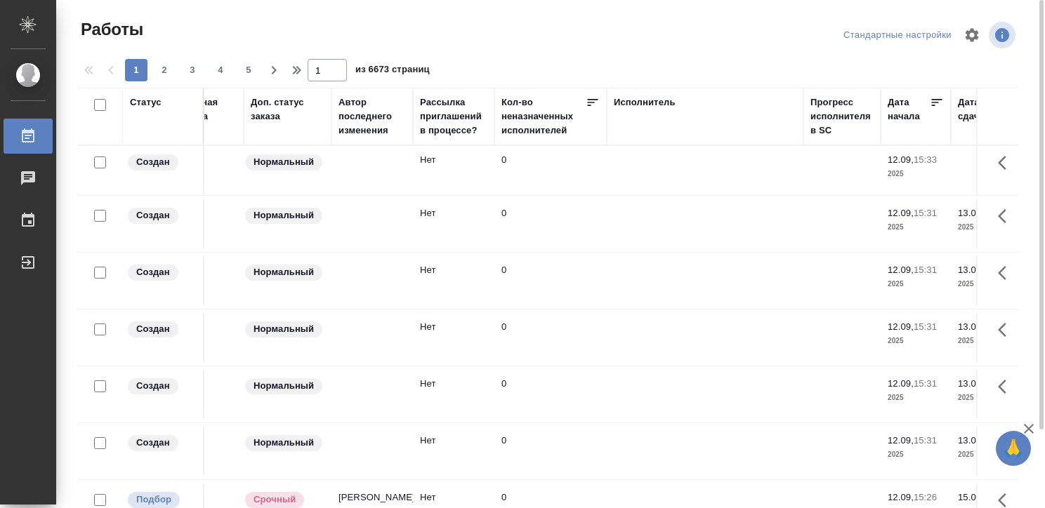
scroll to position [0, 534]
click at [626, 95] on div "Исполнитель" at bounding box center [642, 102] width 62 height 14
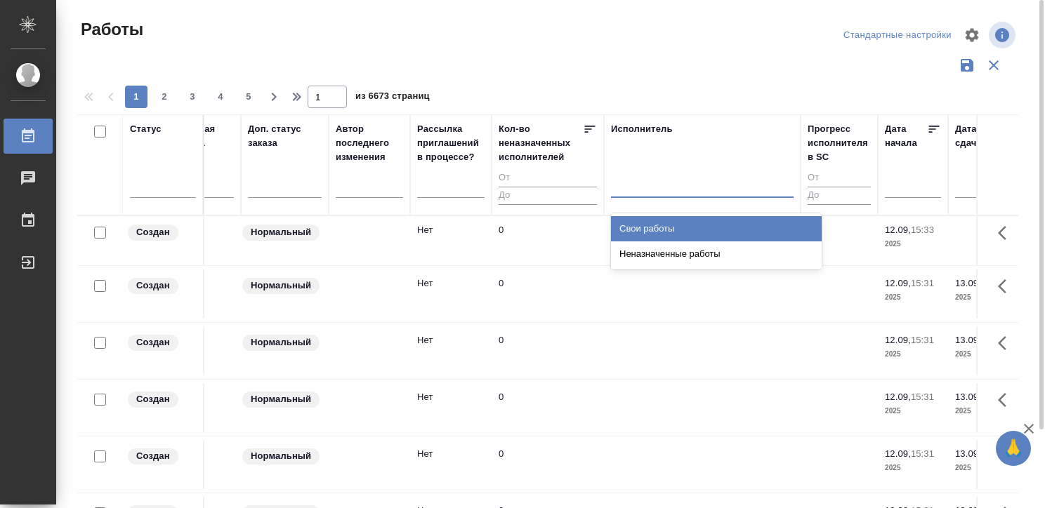
click at [638, 177] on div at bounding box center [702, 183] width 183 height 20
type input "б"
type input "В"
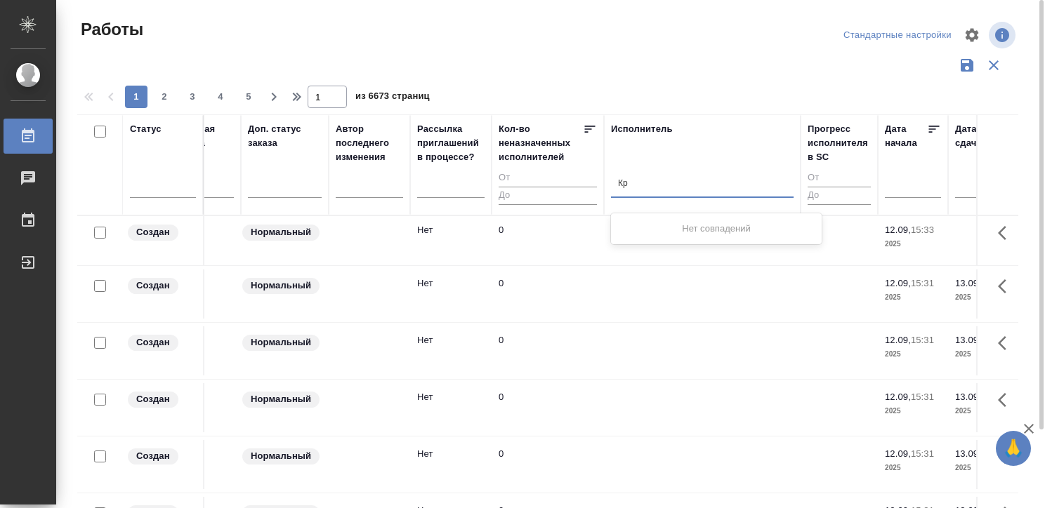
type input "[PERSON_NAME]"
type input "Б"
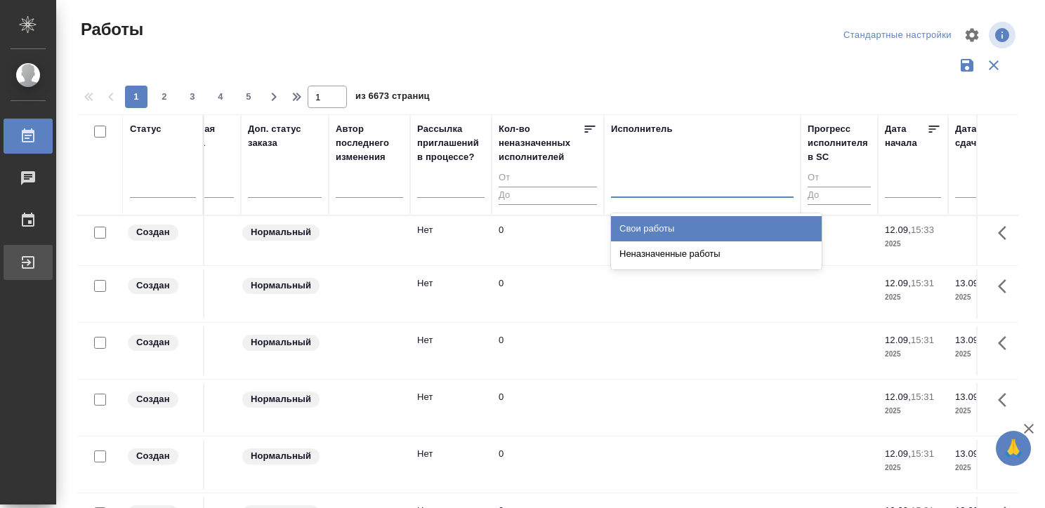
click at [29, 258] on icon at bounding box center [28, 262] width 17 height 17
